Goal: Transaction & Acquisition: Purchase product/service

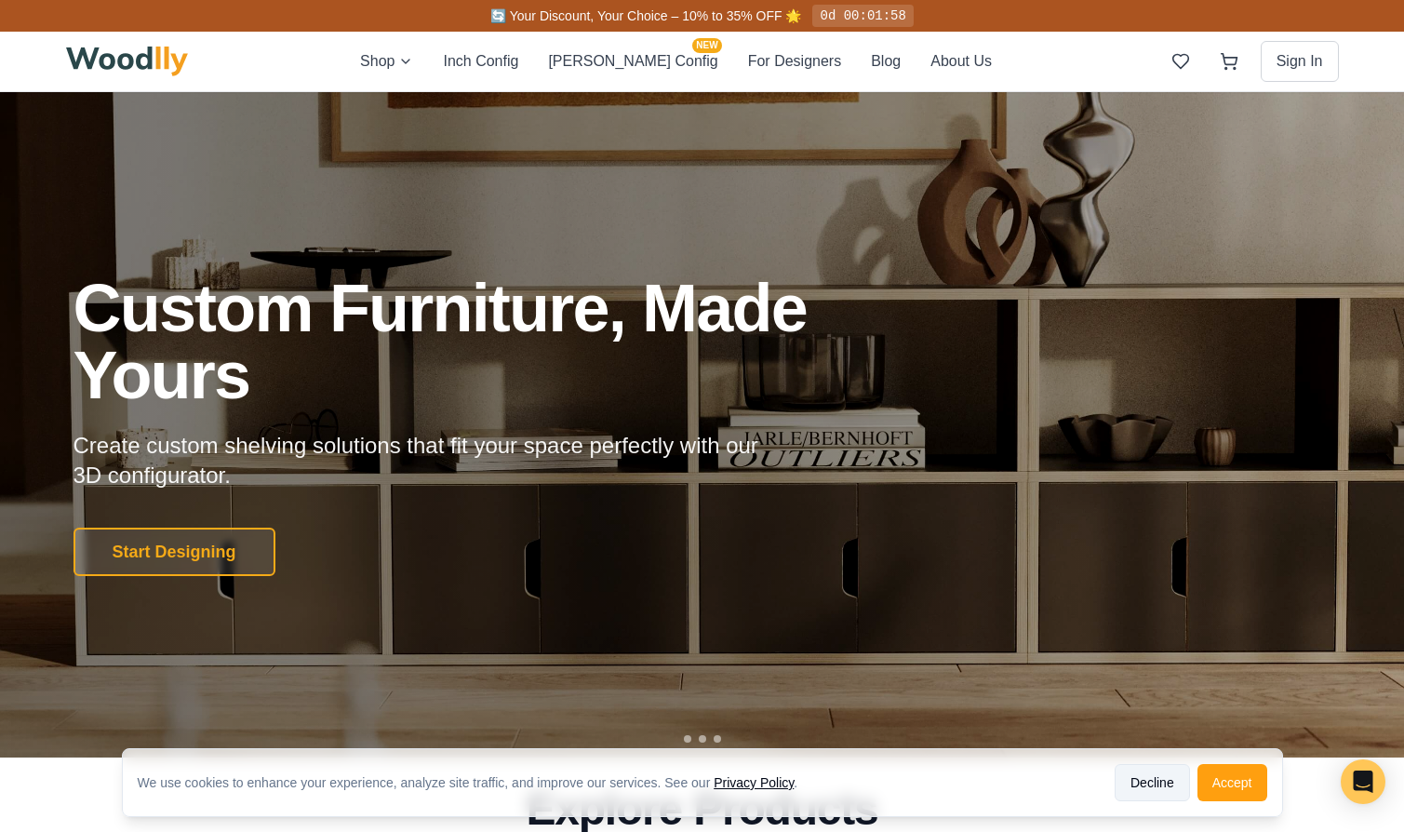
click at [1142, 779] on button "Decline" at bounding box center [1152, 782] width 75 height 37
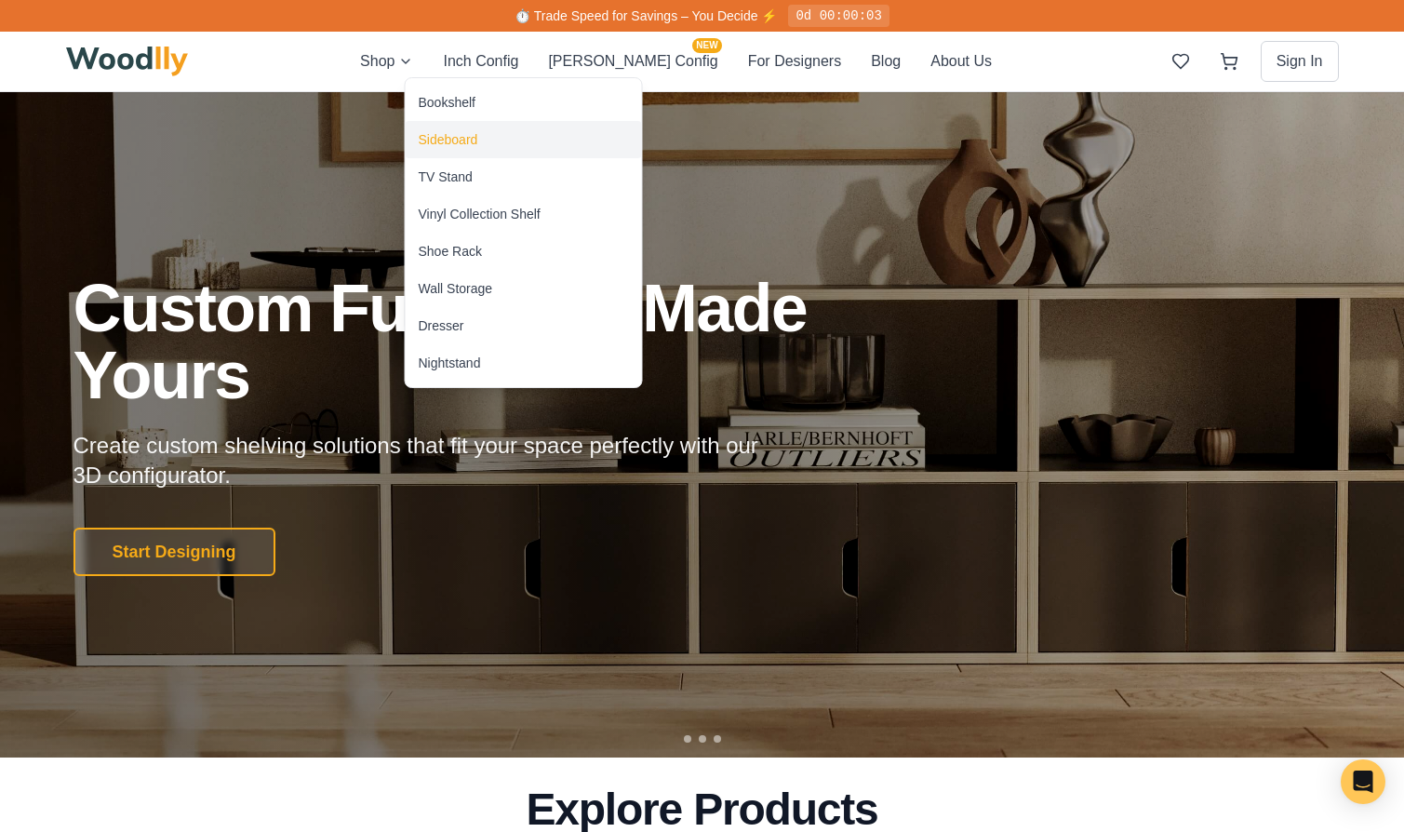
click at [454, 132] on div "Sideboard" at bounding box center [449, 139] width 60 height 19
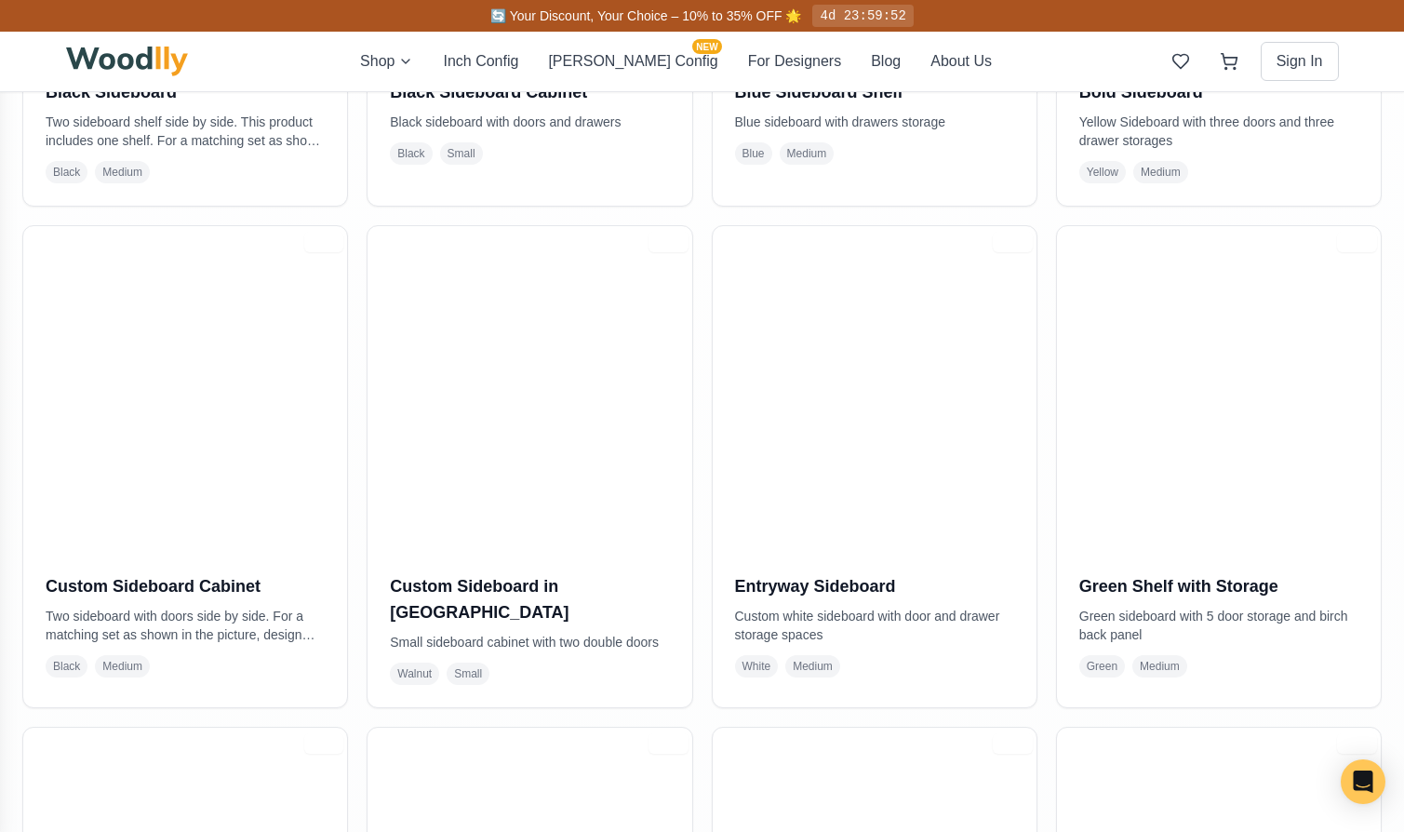
scroll to position [38, 0]
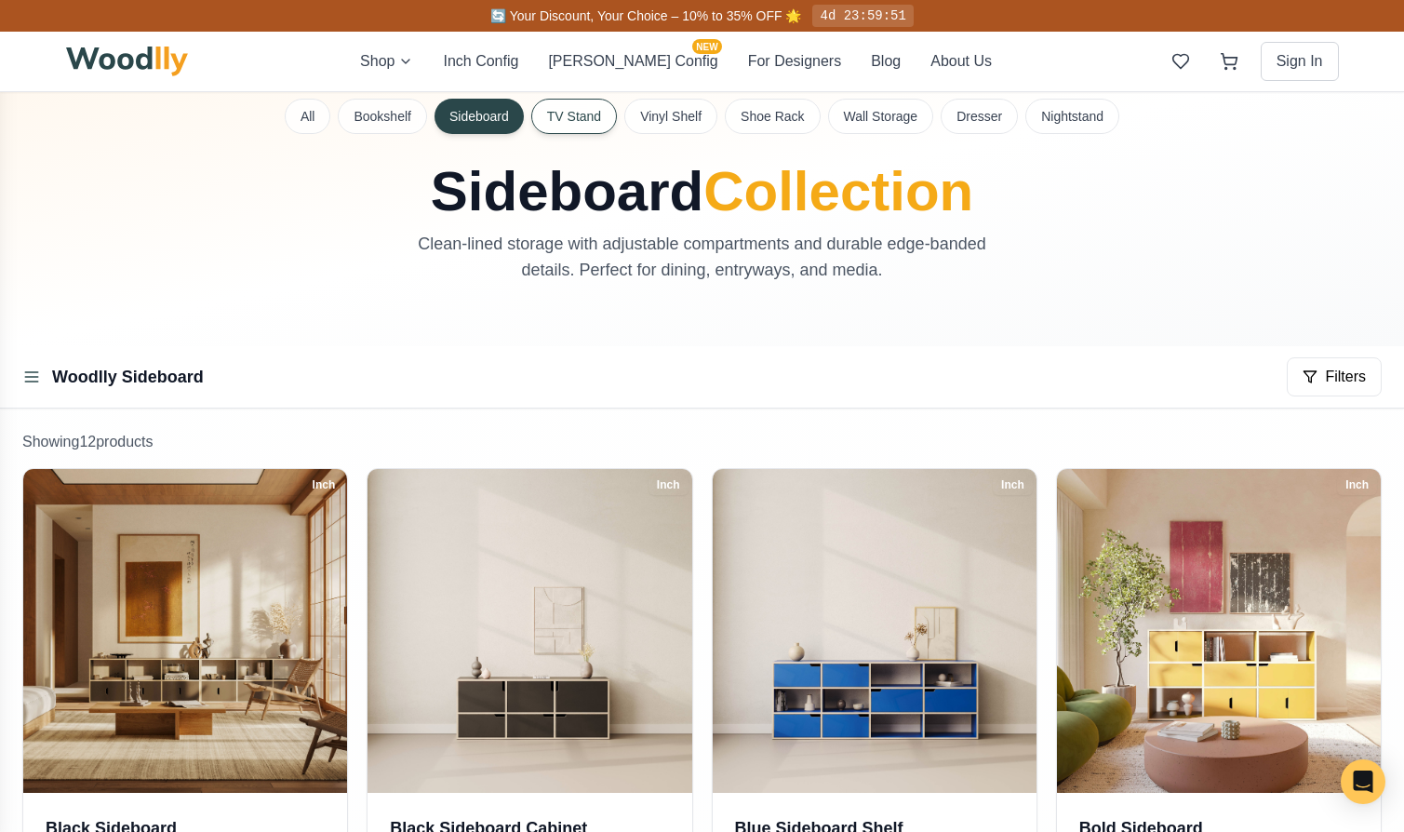
click at [606, 117] on button "TV Stand" at bounding box center [574, 116] width 86 height 35
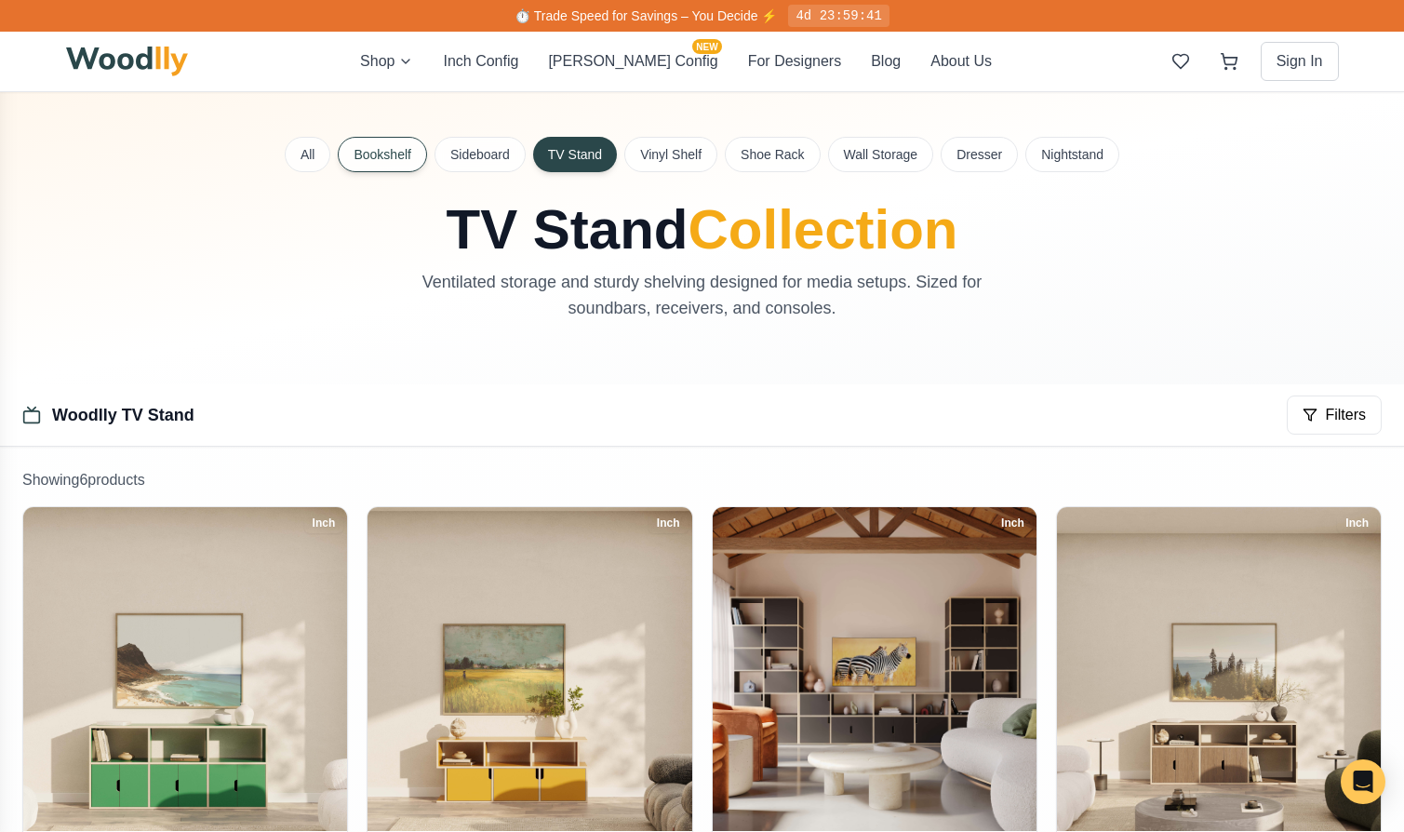
click at [414, 154] on button "Bookshelf" at bounding box center [382, 154] width 88 height 35
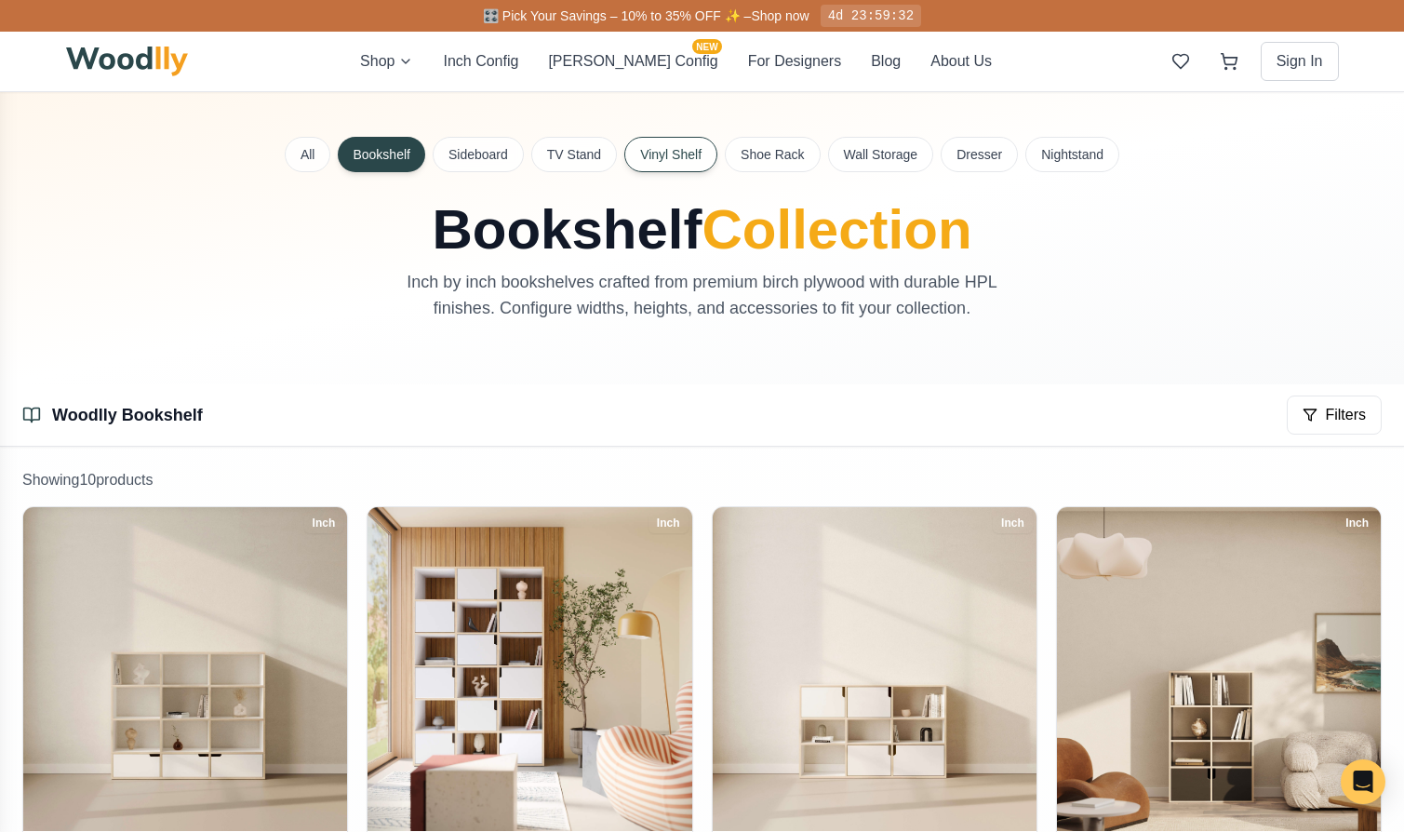
click at [680, 154] on button "Vinyl Shelf" at bounding box center [670, 154] width 93 height 35
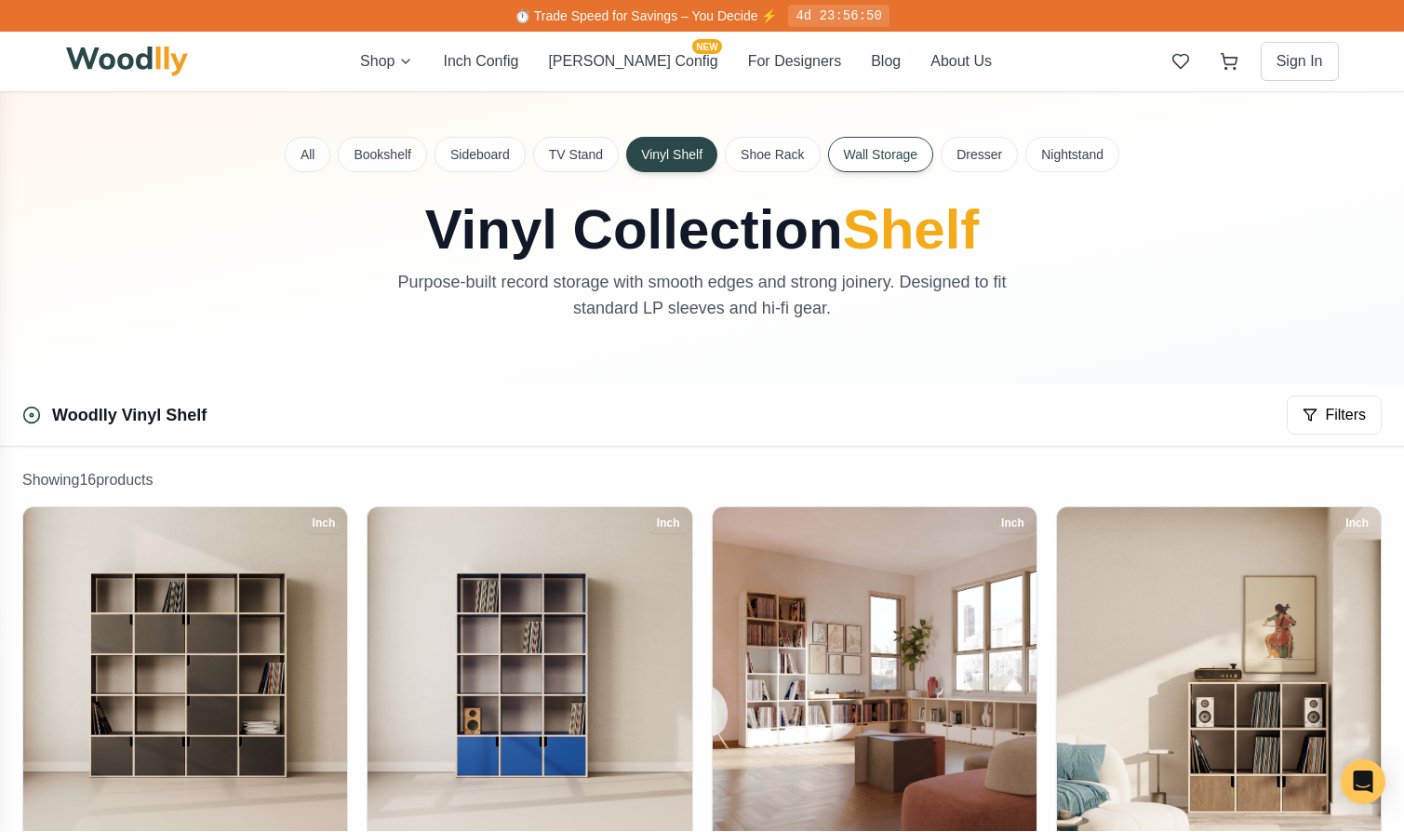
click at [880, 164] on button "Wall Storage" at bounding box center [881, 154] width 106 height 35
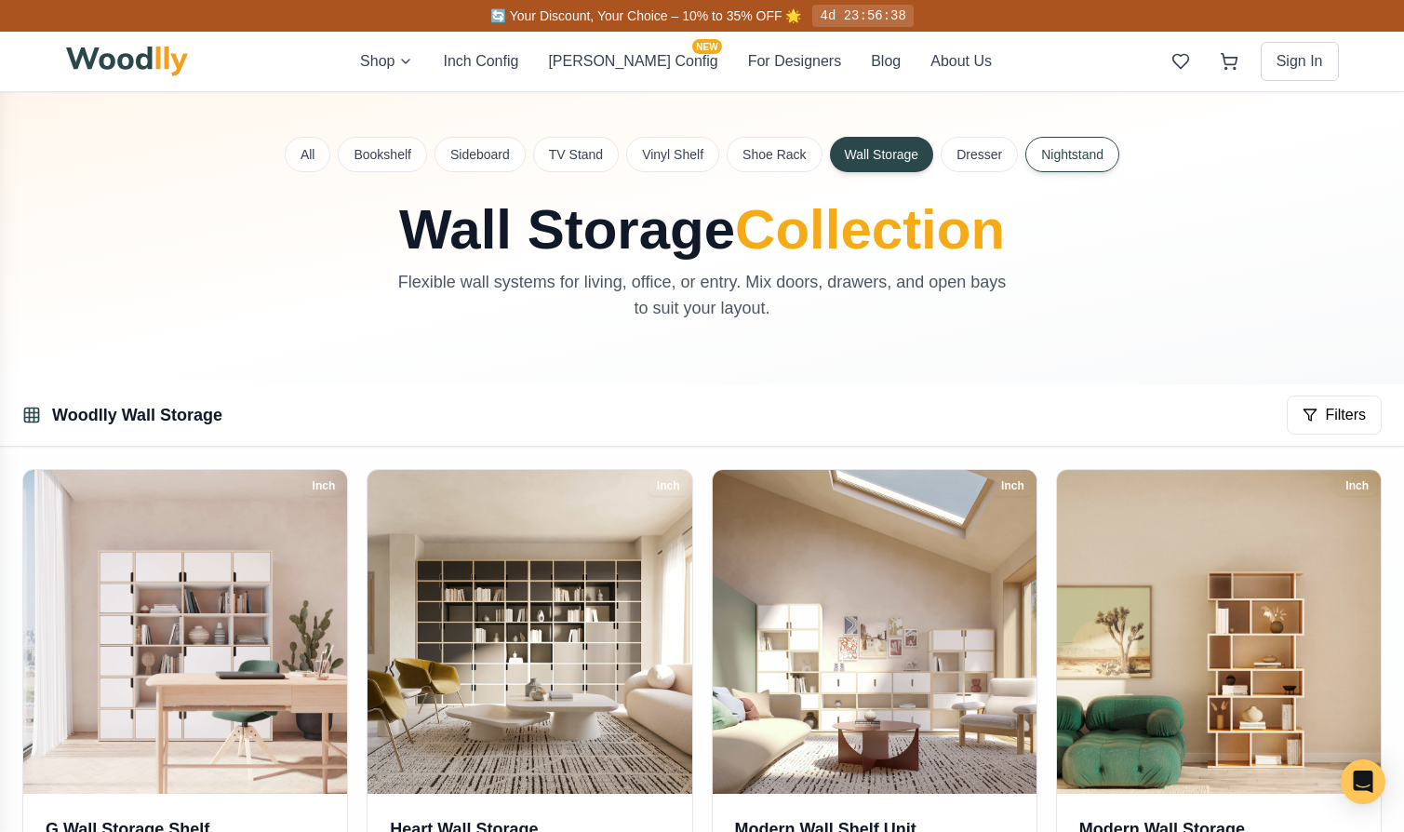
click at [1079, 164] on button "Nightstand" at bounding box center [1073, 154] width 94 height 35
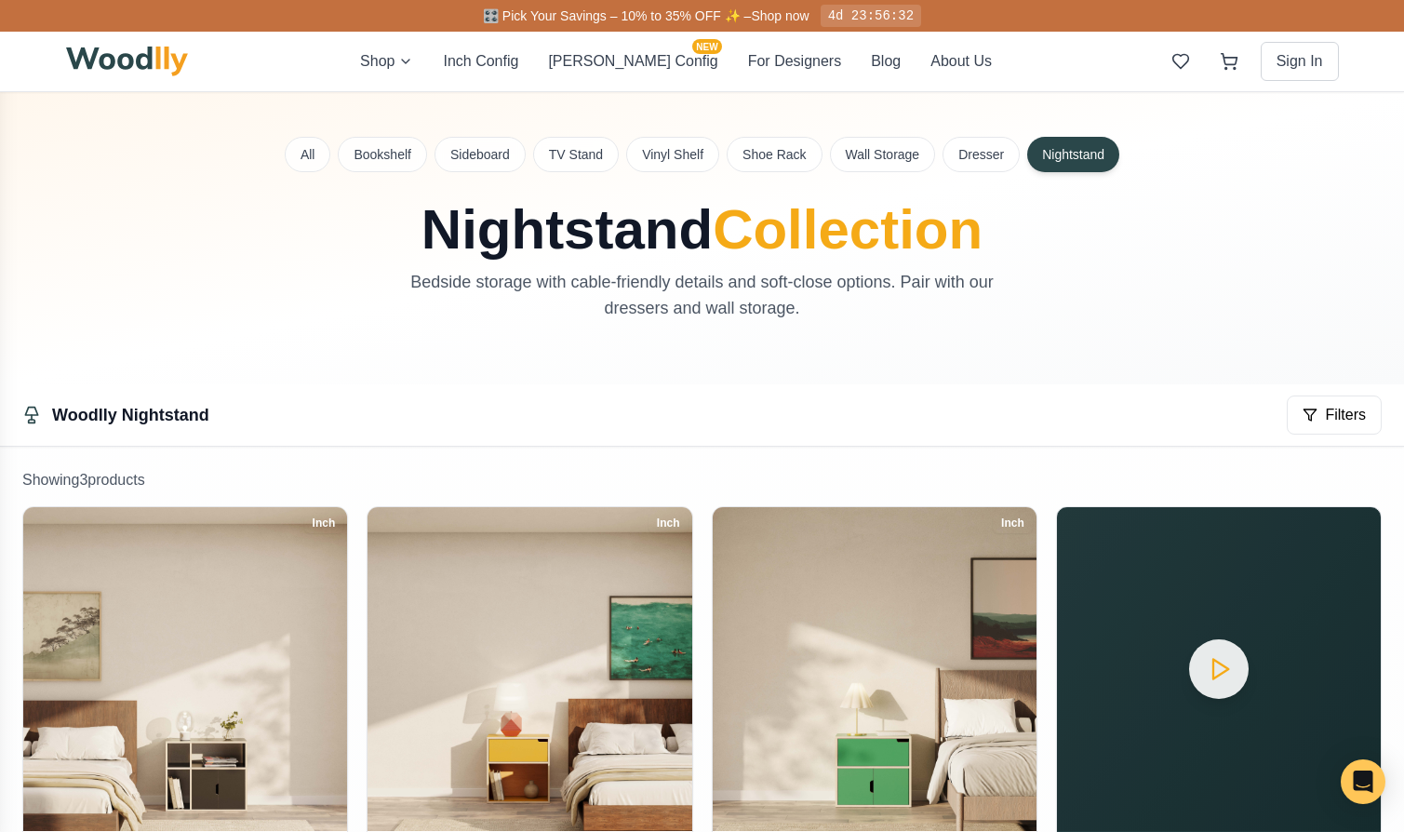
click at [1020, 155] on div "All Bookshelf Sideboard TV Stand Vinyl Shelf Shoe Rack Wall Storage Dresser Nig…" at bounding box center [702, 154] width 1273 height 35
click at [960, 154] on button "Dresser" at bounding box center [981, 154] width 77 height 35
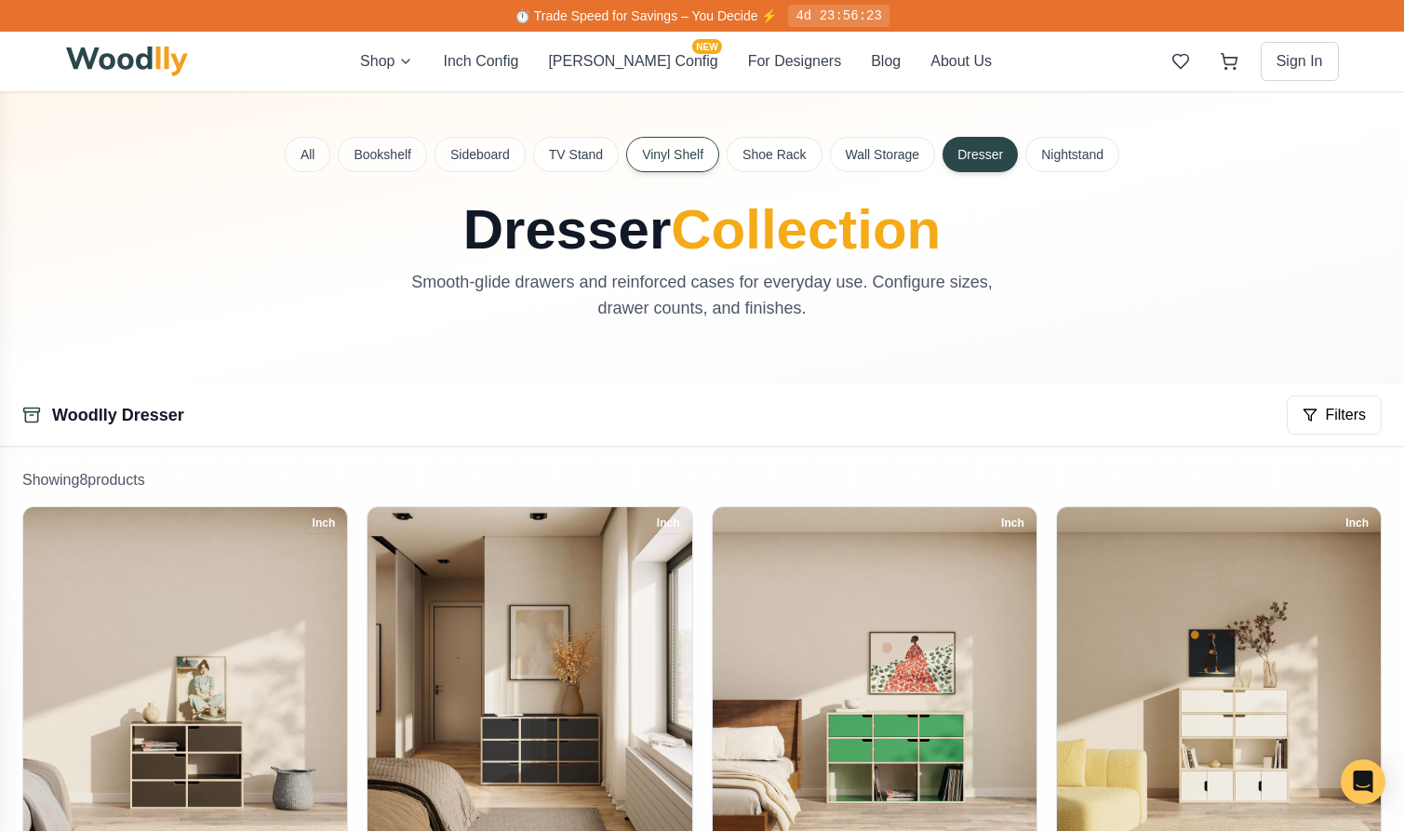
click at [668, 163] on button "Vinyl Shelf" at bounding box center [672, 154] width 93 height 35
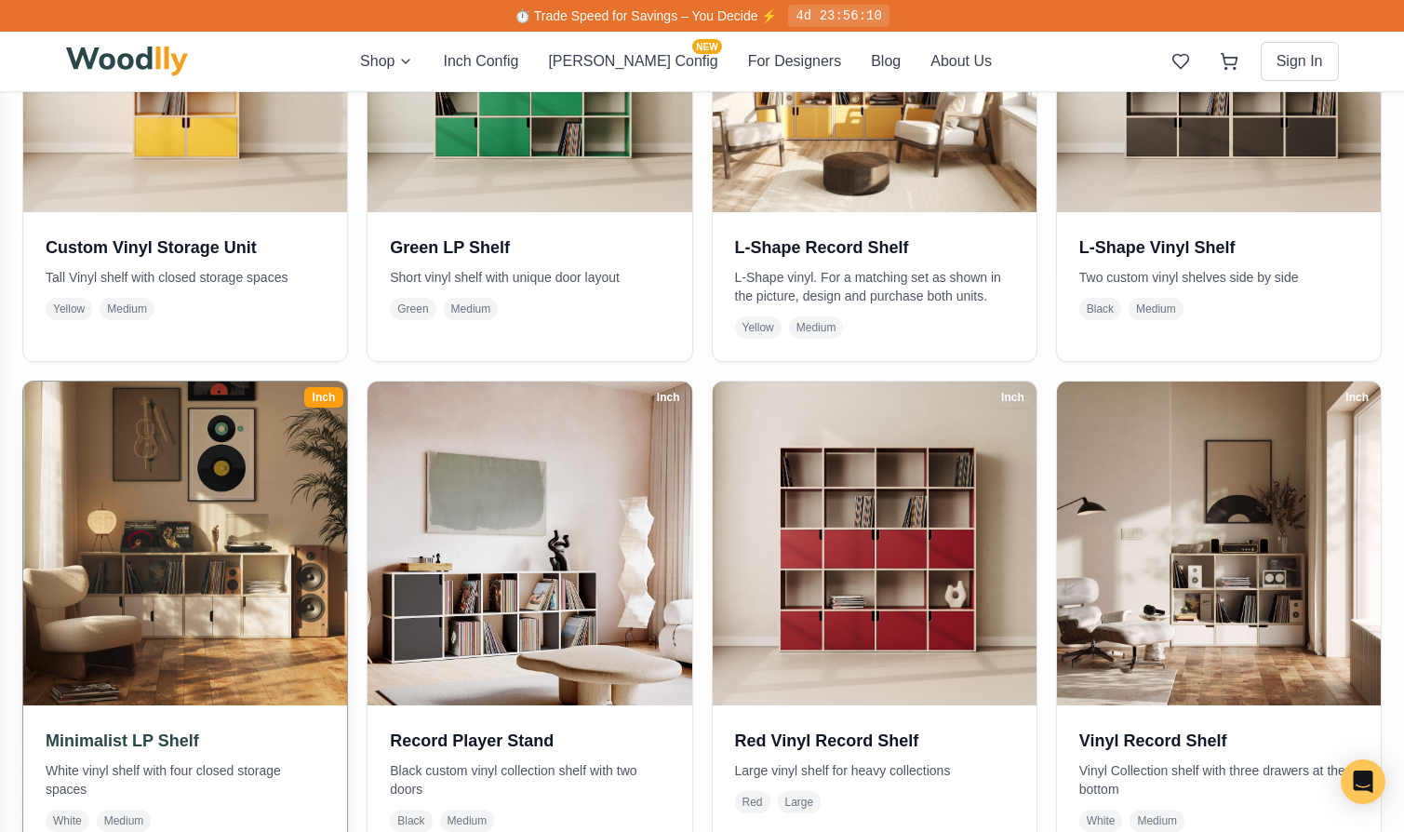
scroll to position [1125, 0]
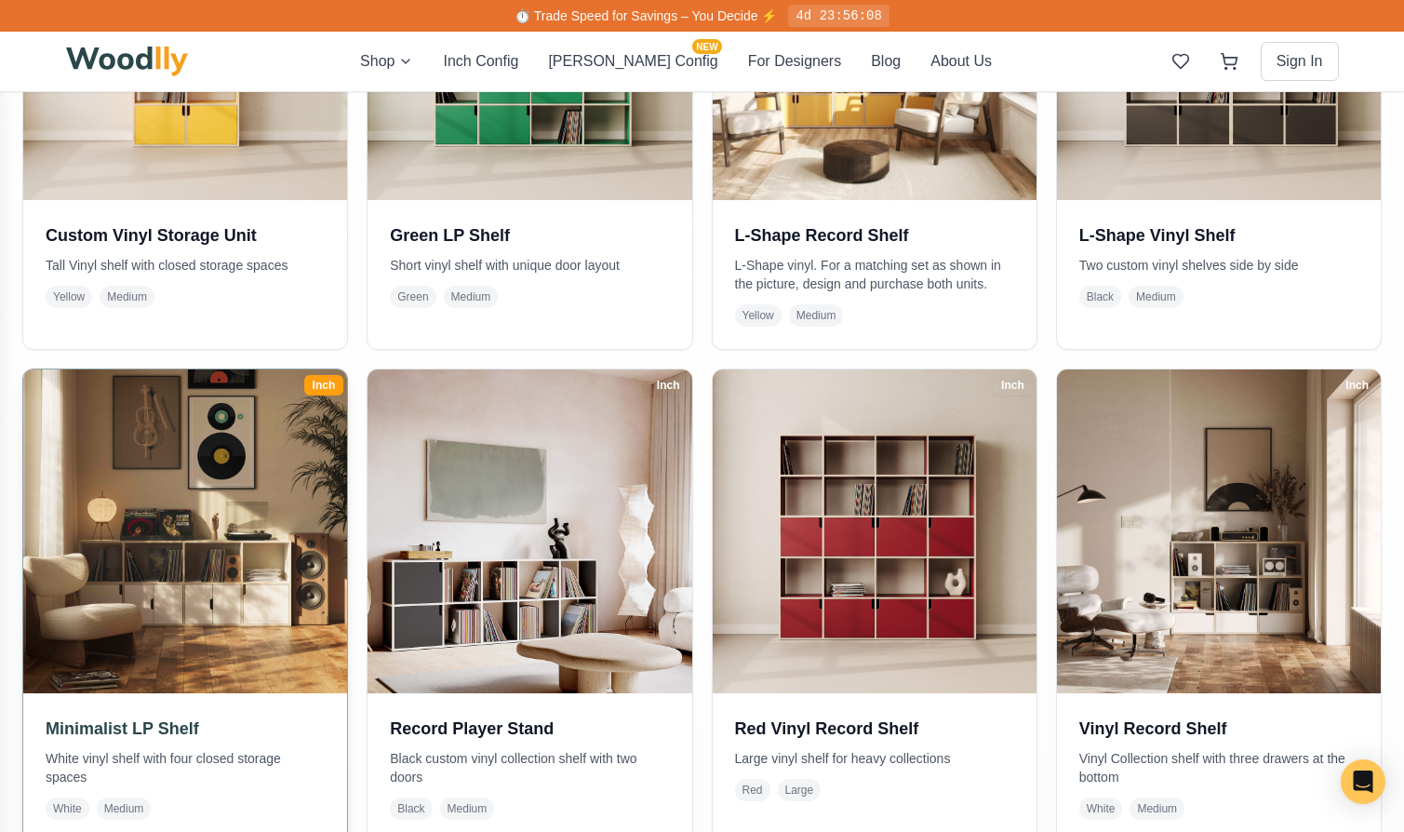
click at [172, 759] on p "White vinyl shelf with four closed storage spaces" at bounding box center [185, 767] width 279 height 37
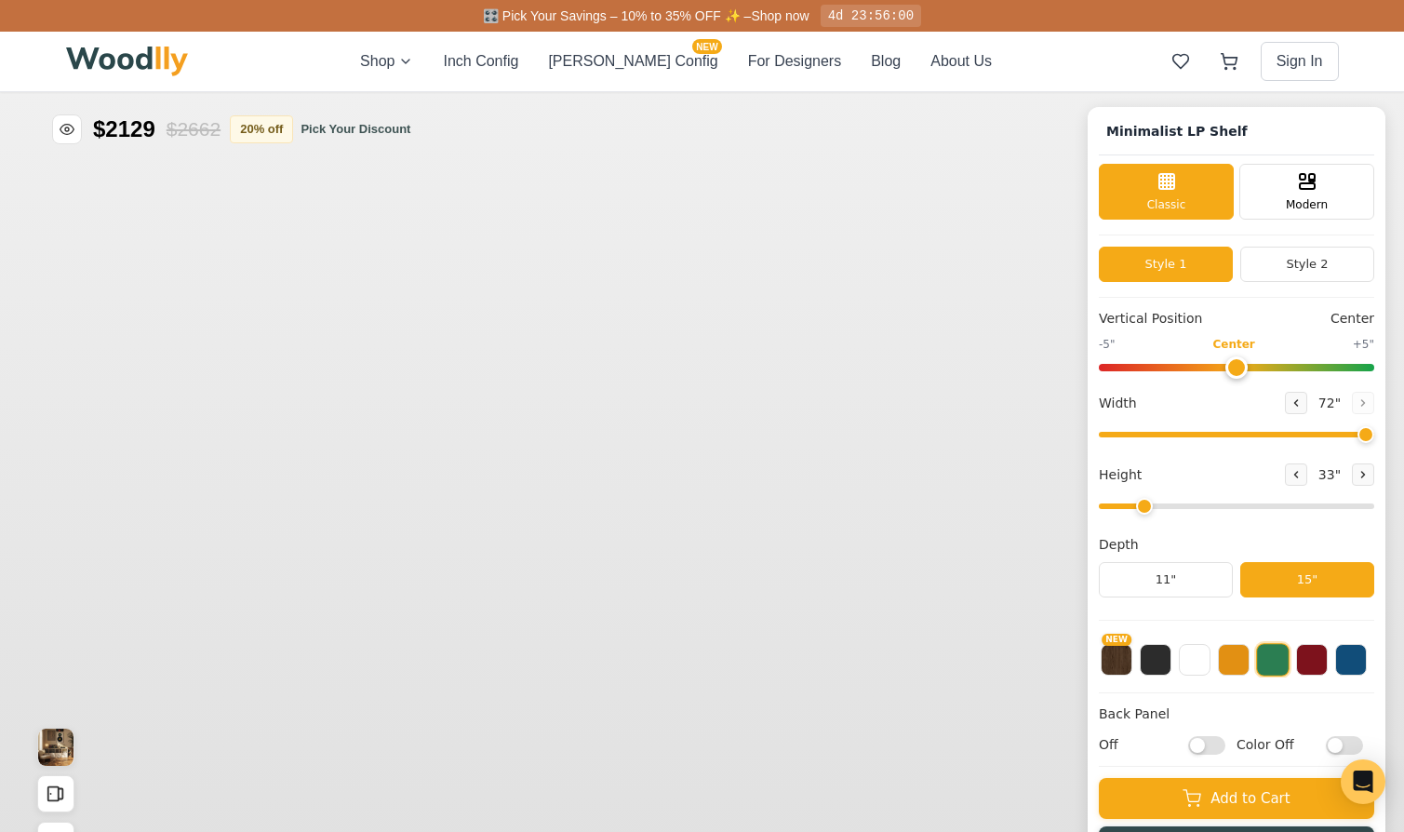
type input "72"
type input "2"
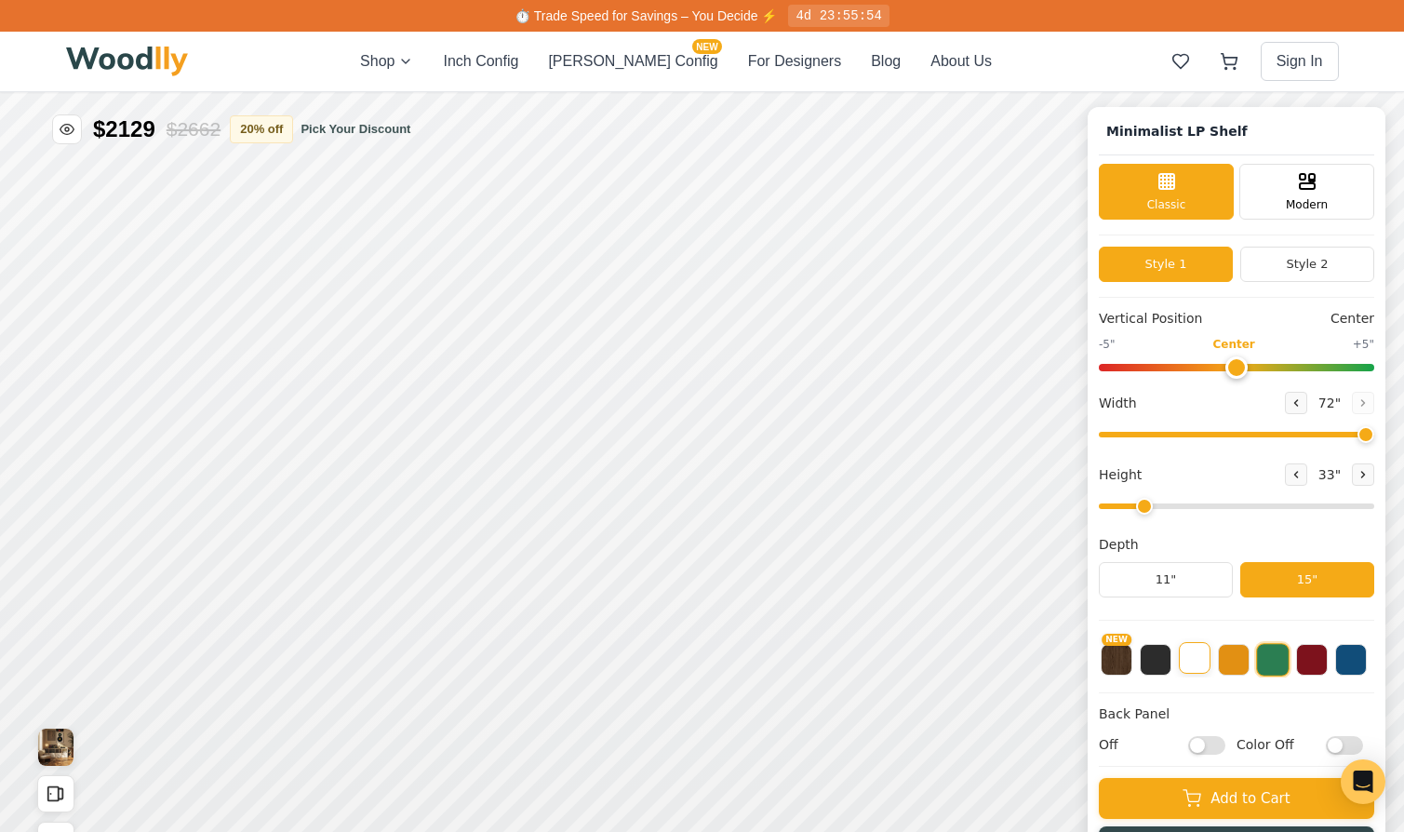
click at [1190, 661] on button at bounding box center [1195, 658] width 32 height 32
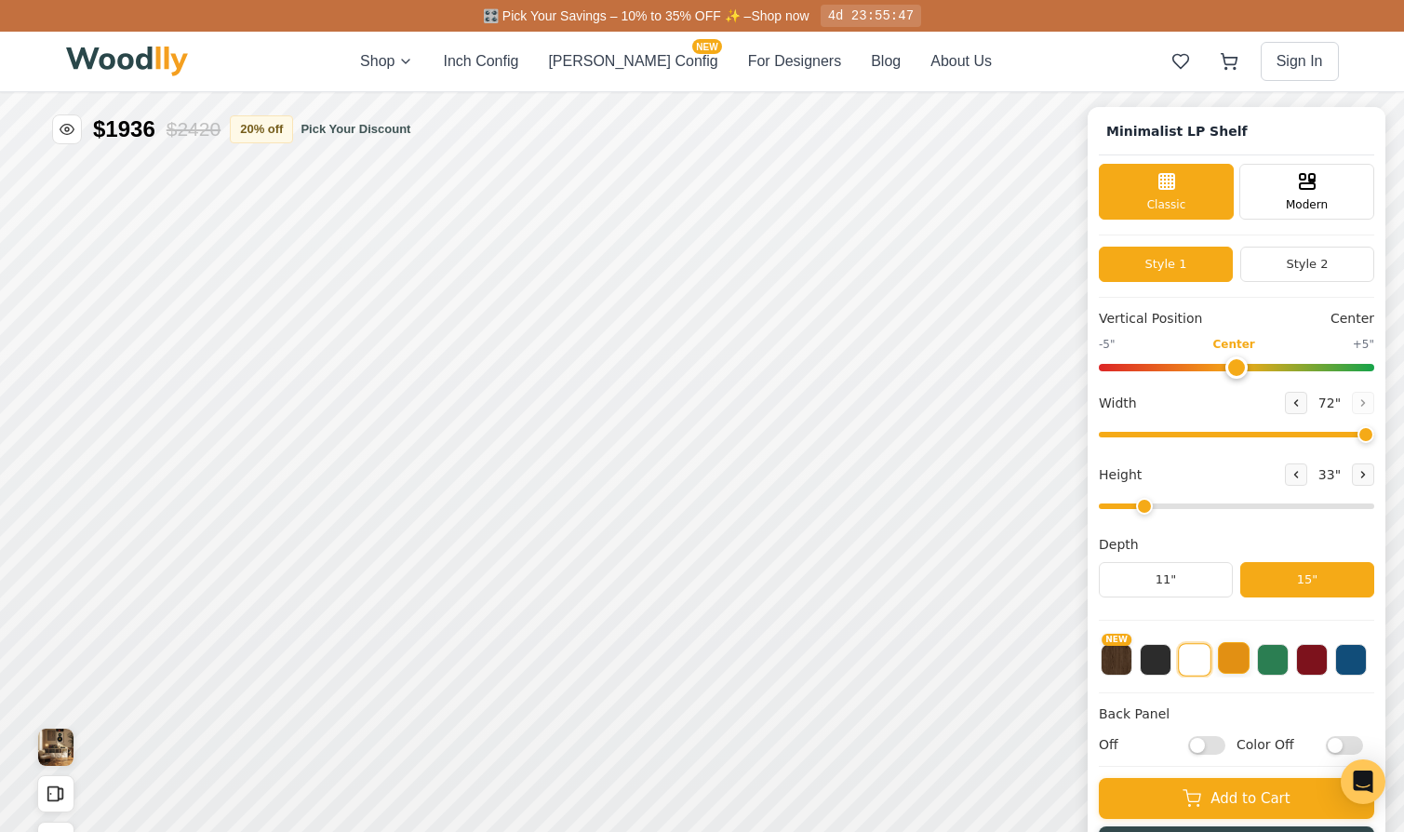
scroll to position [7, 0]
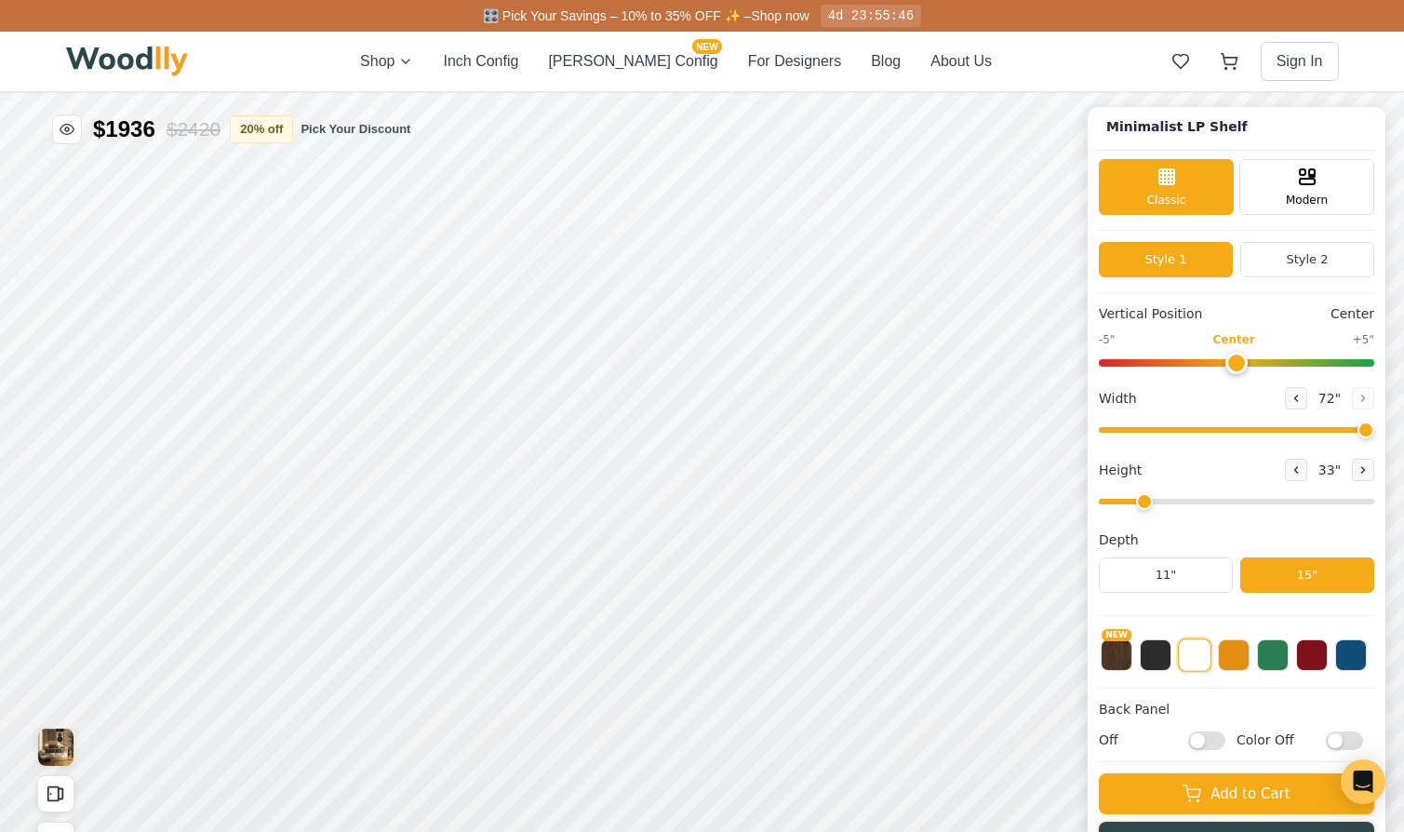
click at [1210, 736] on input "Off" at bounding box center [1206, 740] width 37 height 19
click at [1210, 736] on input "On" at bounding box center [1206, 740] width 37 height 19
click at [1210, 736] on input "Off" at bounding box center [1206, 740] width 37 height 19
checkbox input "true"
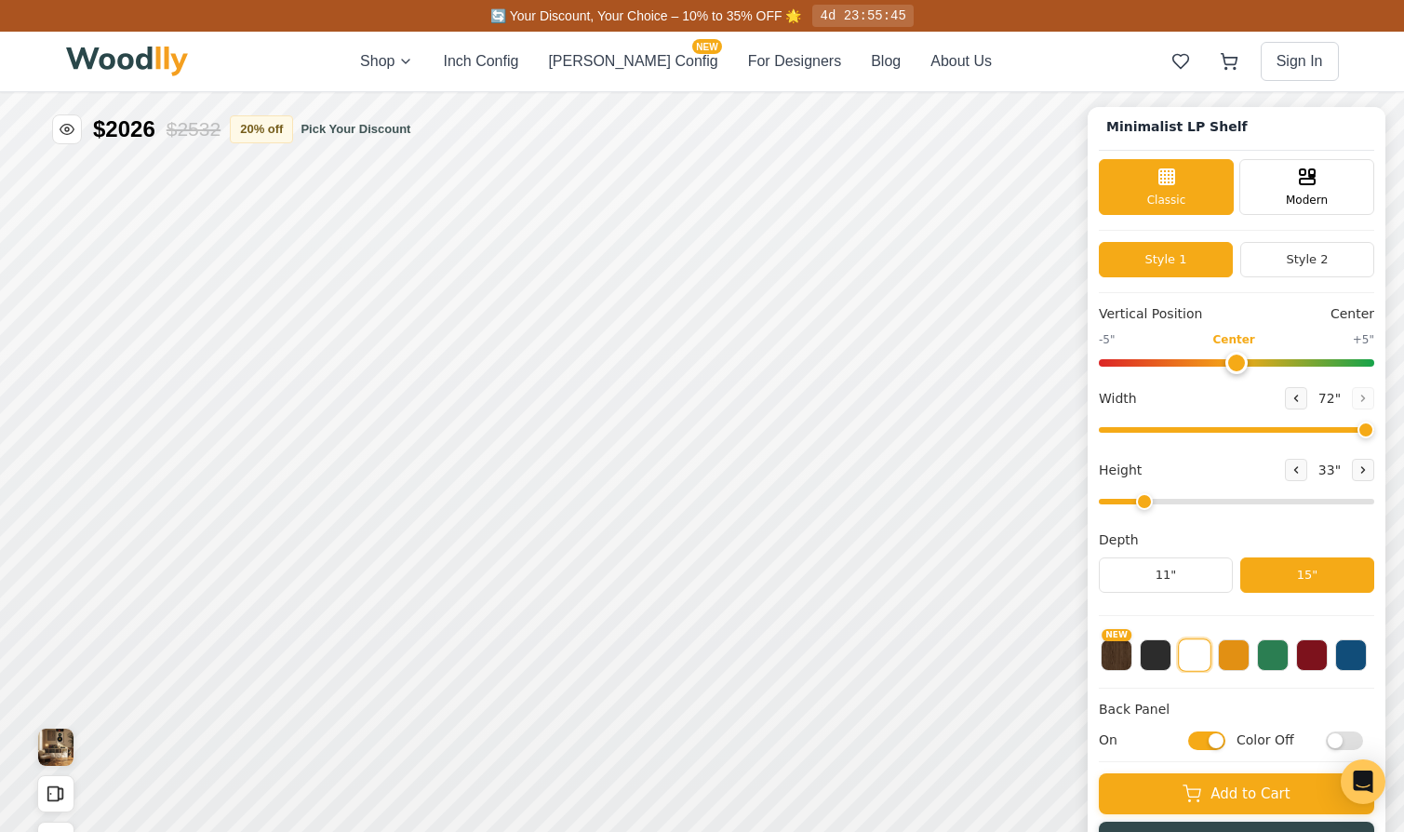
click at [1347, 738] on input "Color Off" at bounding box center [1344, 740] width 37 height 19
click at [1347, 738] on input "Color On" at bounding box center [1344, 740] width 37 height 19
click at [1347, 738] on input "Color Off" at bounding box center [1344, 740] width 37 height 19
checkbox input "true"
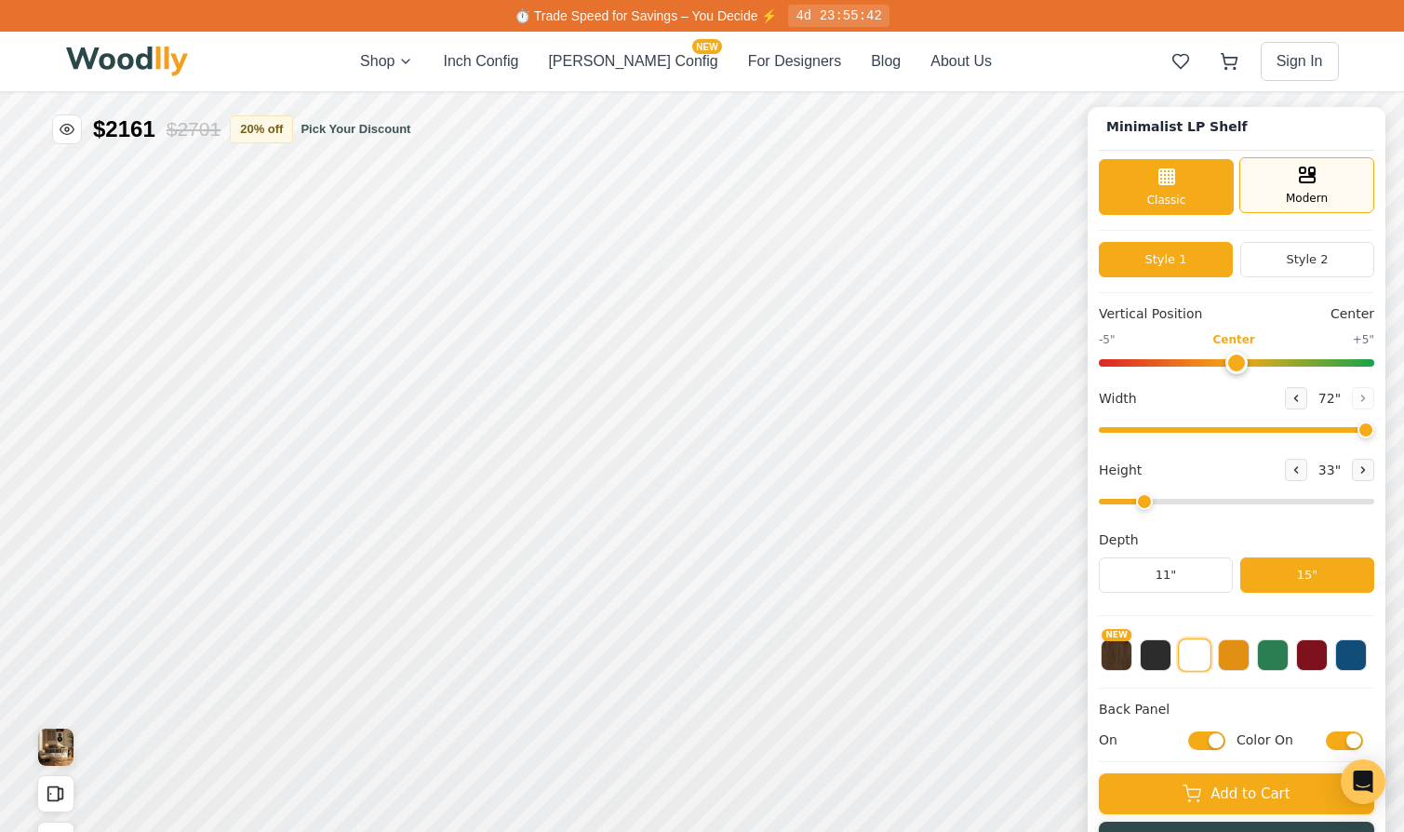
click at [1290, 187] on div "Modern" at bounding box center [1307, 185] width 135 height 56
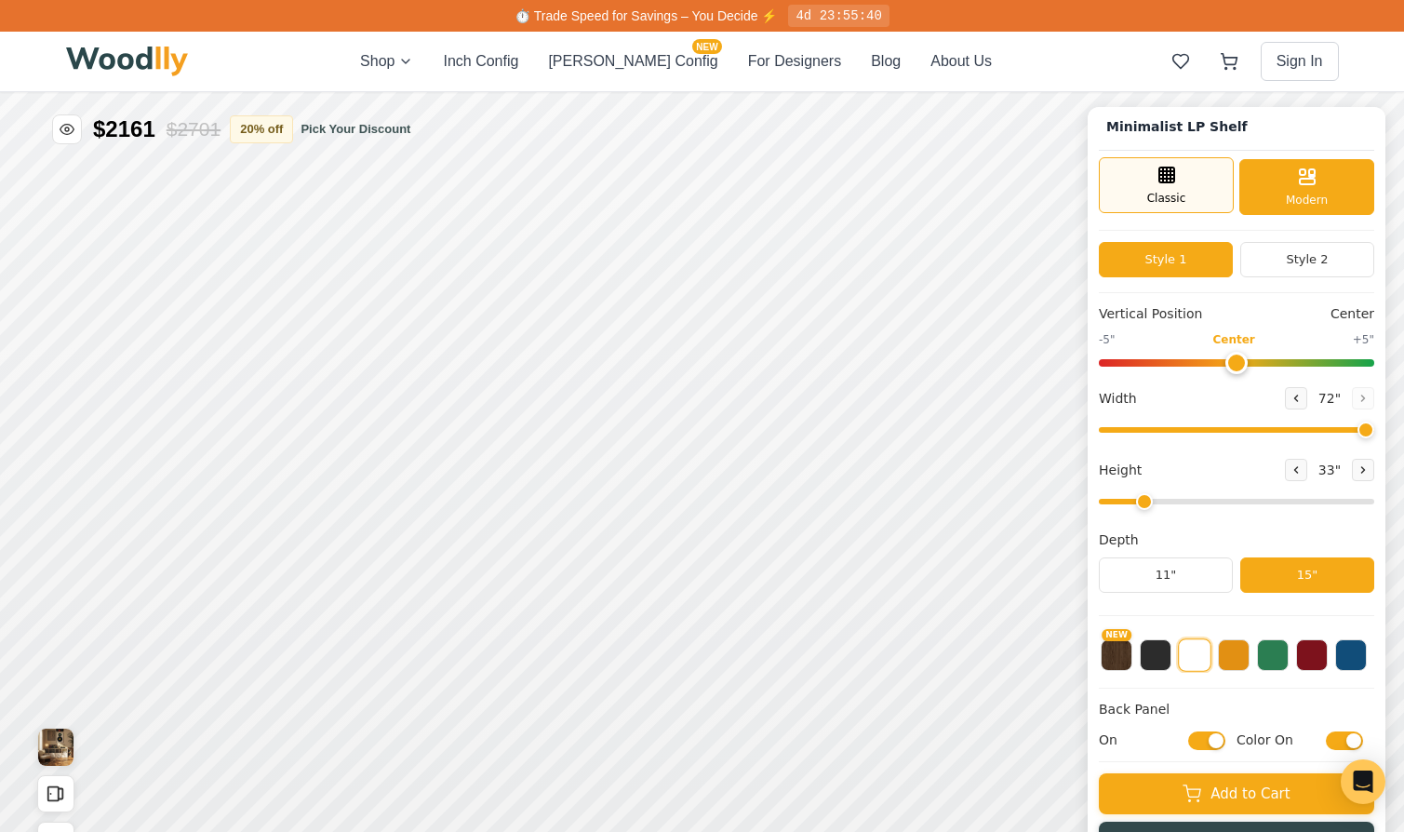
click at [1180, 199] on span "Classic" at bounding box center [1166, 198] width 39 height 17
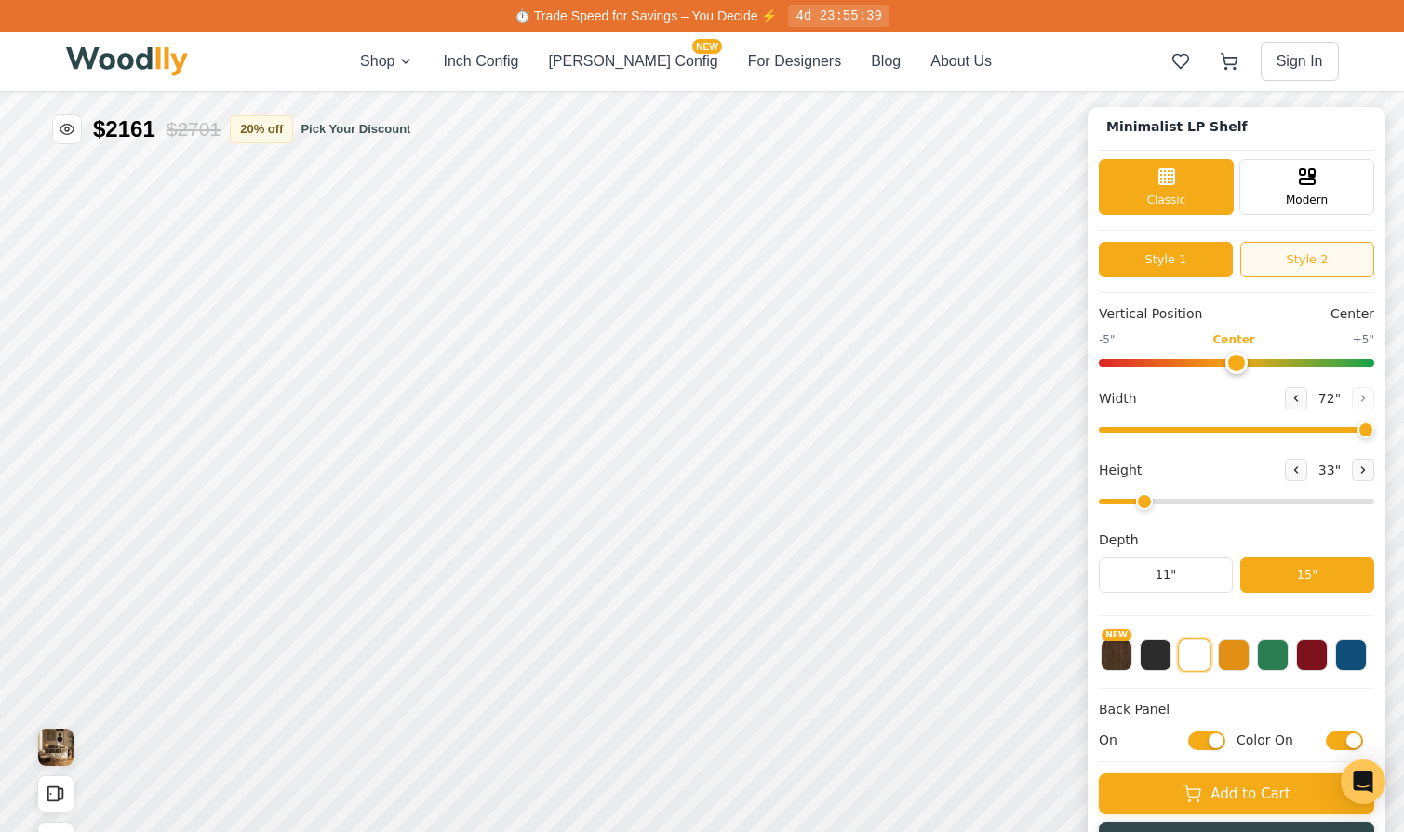
click at [1258, 246] on button "Style 2" at bounding box center [1307, 259] width 134 height 35
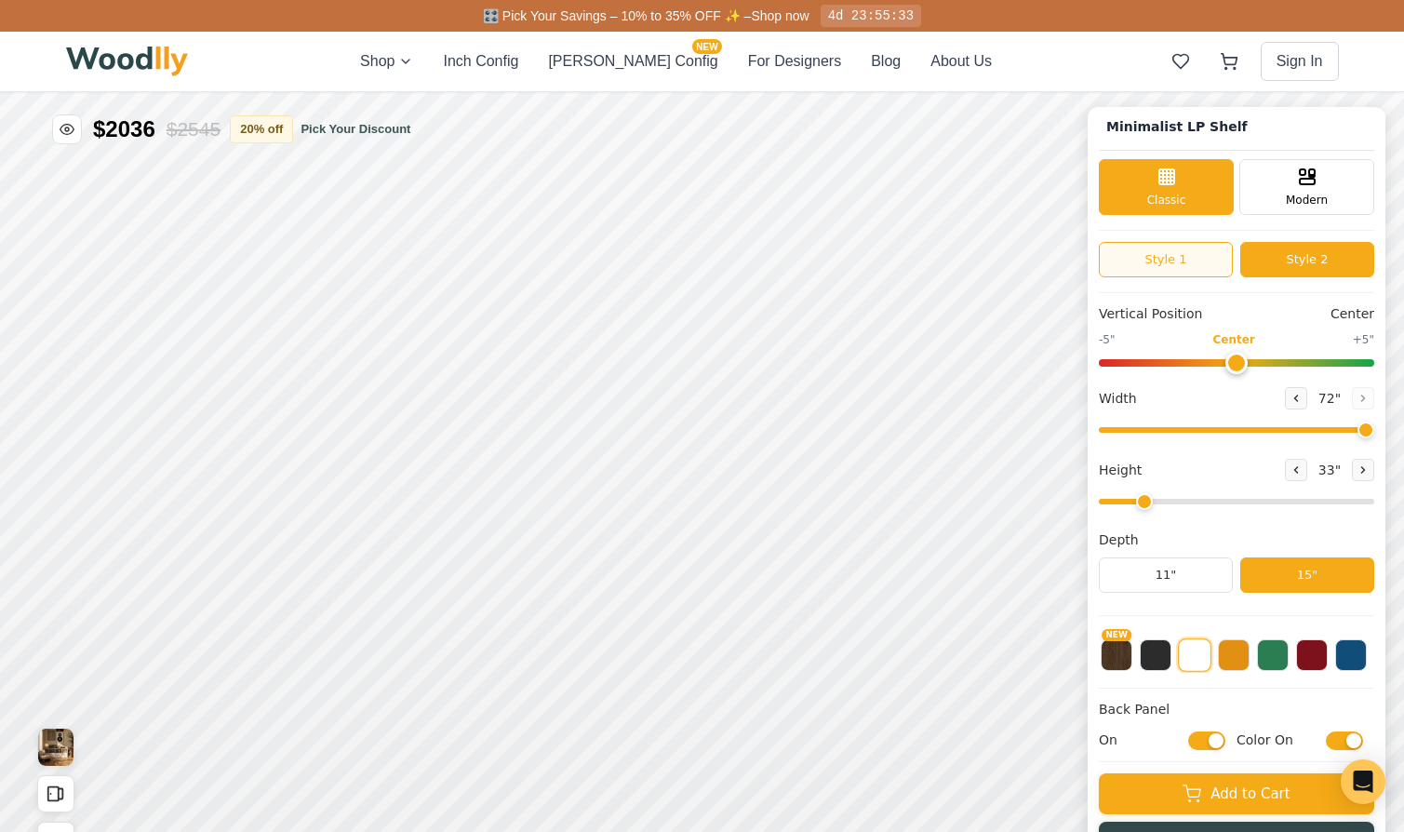
click at [1207, 258] on button "Style 1" at bounding box center [1166, 259] width 134 height 35
click at [1305, 264] on button "Style 2" at bounding box center [1307, 259] width 134 height 35
click at [1187, 261] on button "Style 1" at bounding box center [1166, 259] width 134 height 35
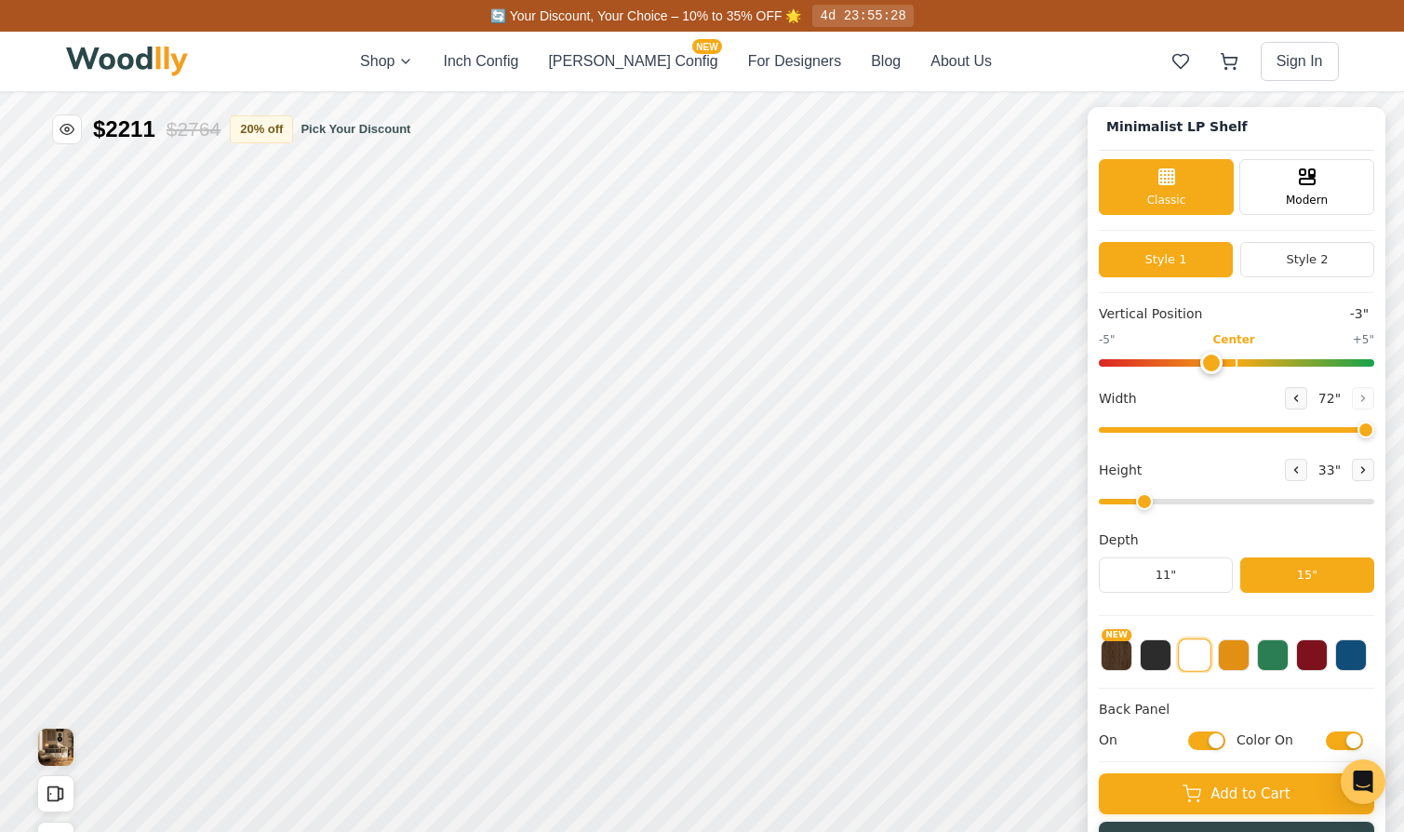
type input "0"
drag, startPoint x: 1233, startPoint y: 357, endPoint x: 1242, endPoint y: 349, distance: 12.5
click at [1242, 359] on input "range" at bounding box center [1236, 362] width 275 height 7
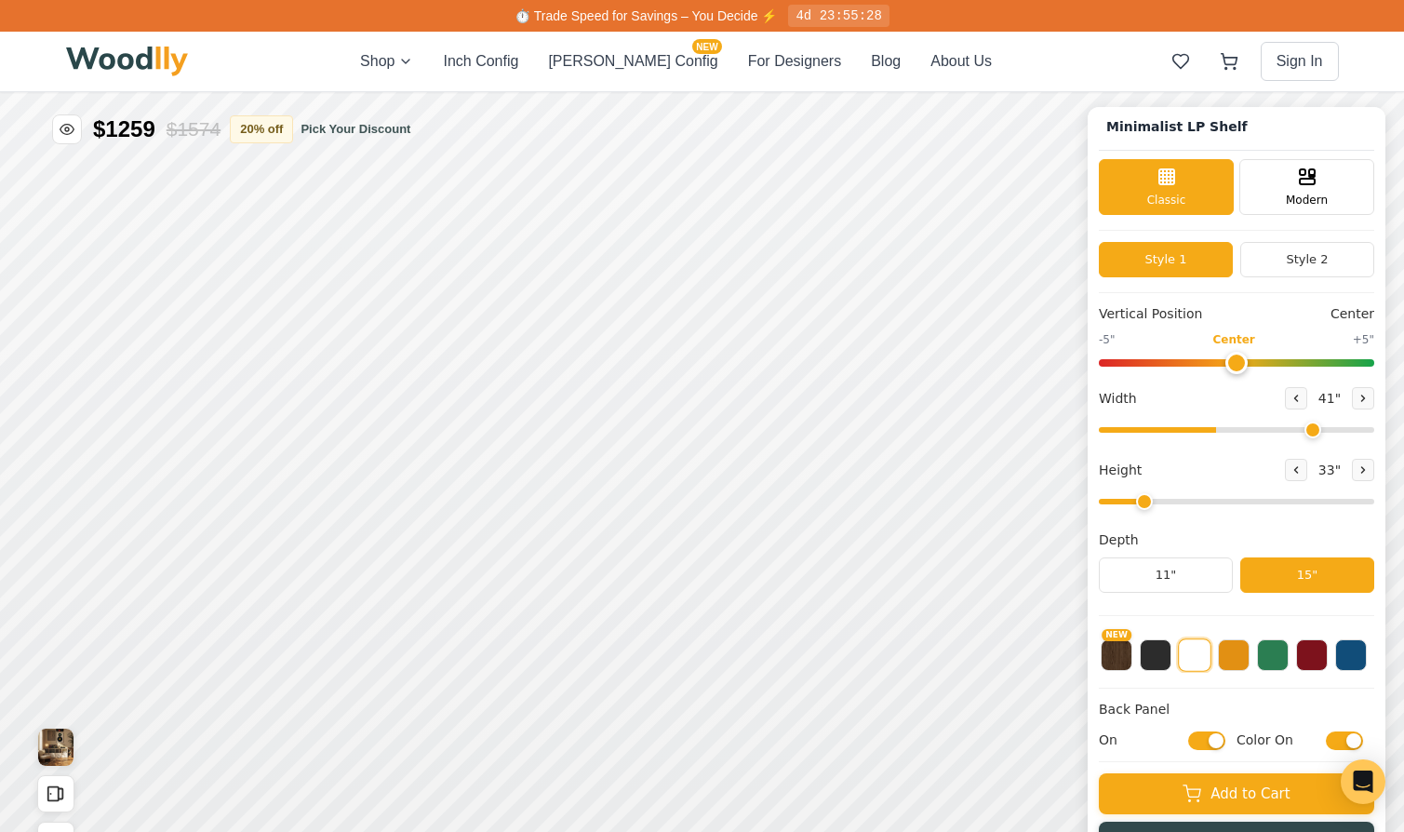
type input "72"
drag, startPoint x: 1357, startPoint y: 427, endPoint x: 1513, endPoint y: 413, distance: 157.0
click at [1374, 427] on input "range" at bounding box center [1236, 430] width 275 height 6
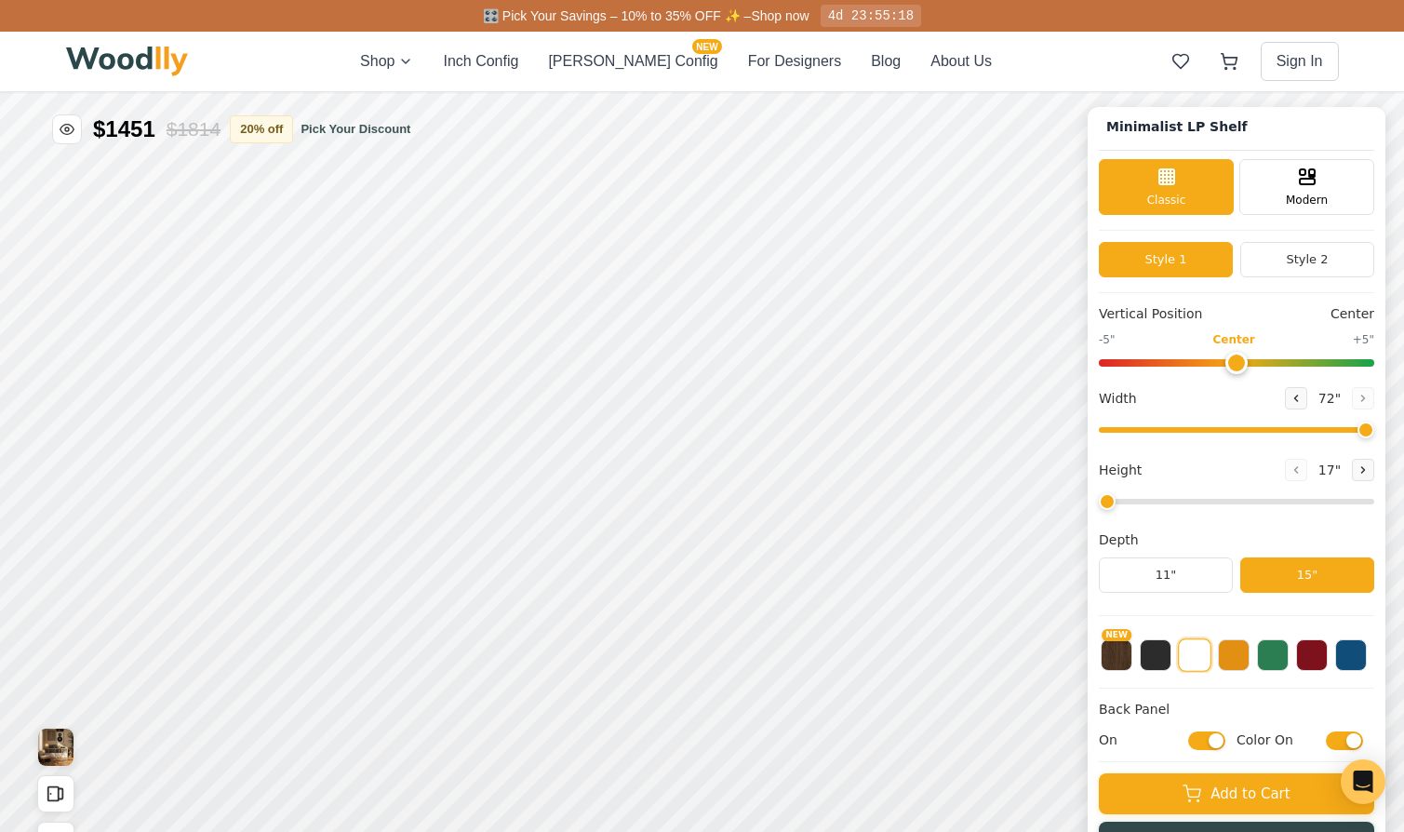
type input "2"
drag, startPoint x: 1139, startPoint y: 503, endPoint x: 1149, endPoint y: 510, distance: 12.7
click at [1149, 504] on input "range" at bounding box center [1236, 502] width 275 height 6
click at [1187, 570] on button "11"" at bounding box center [1166, 574] width 134 height 35
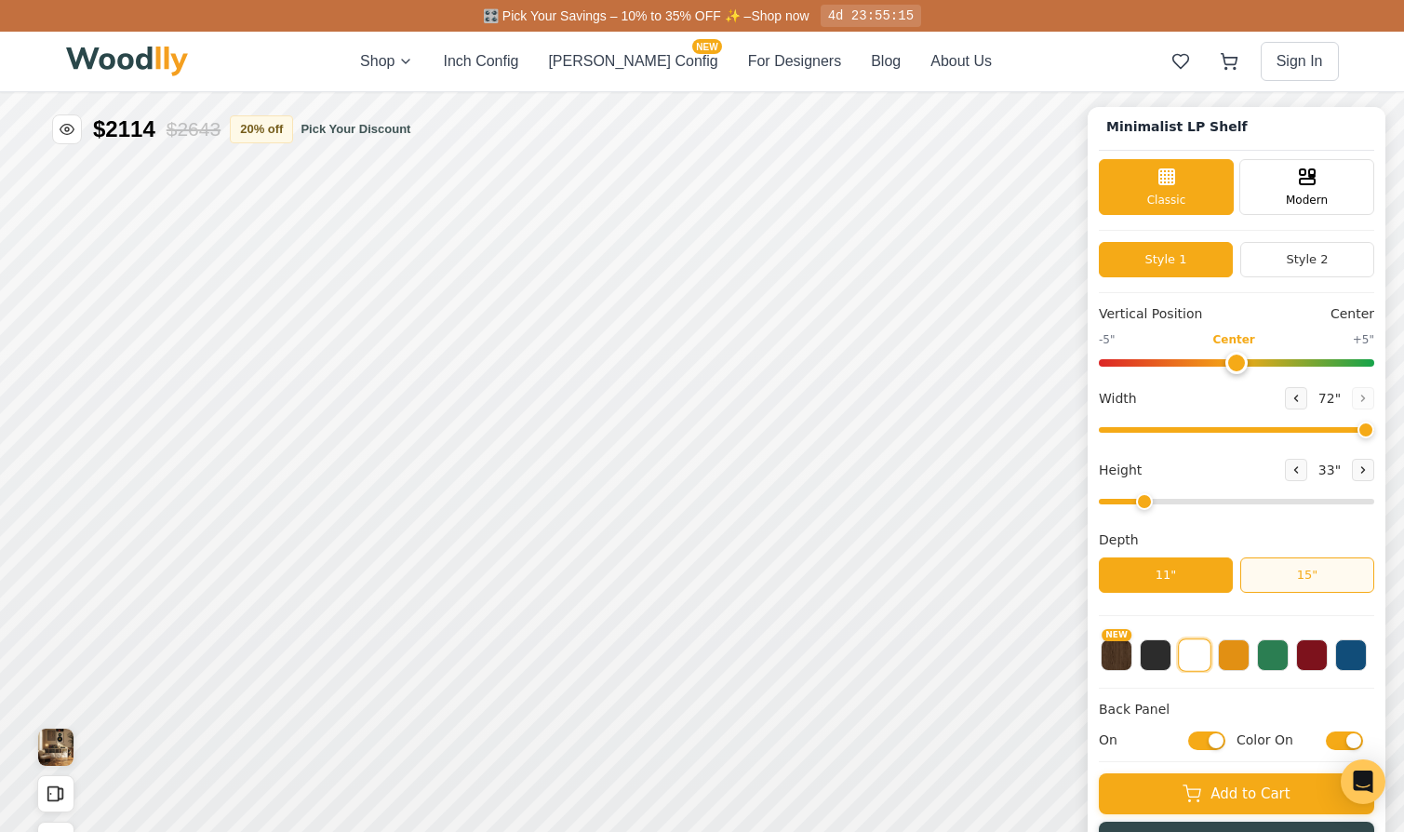
click at [1288, 569] on button "15"" at bounding box center [1307, 574] width 134 height 35
click at [1193, 569] on button "11"" at bounding box center [1166, 574] width 134 height 35
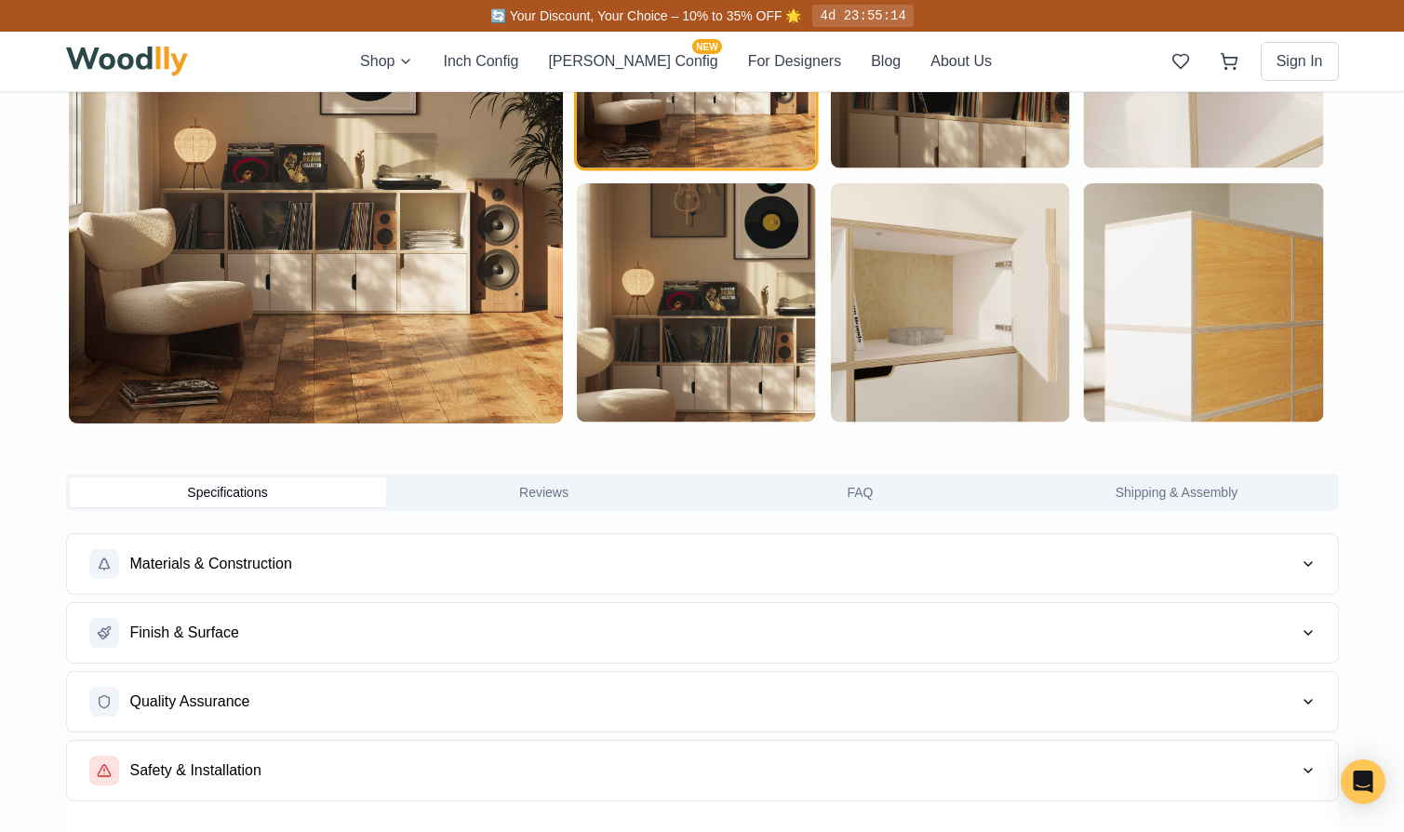
scroll to position [1321, 0]
